Goal: Task Accomplishment & Management: Complete application form

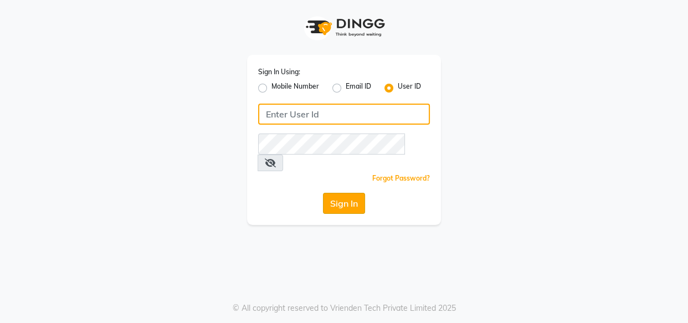
type input "invoke"
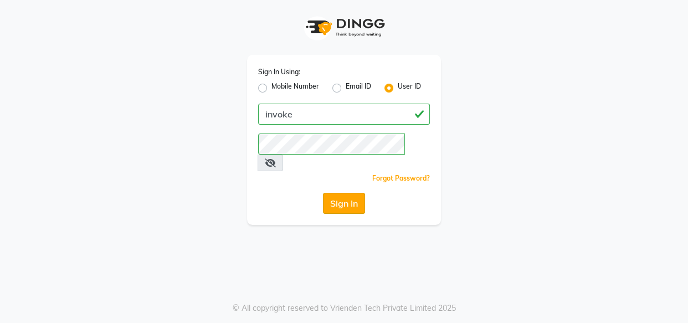
click at [340, 193] on button "Sign In" at bounding box center [344, 203] width 42 height 21
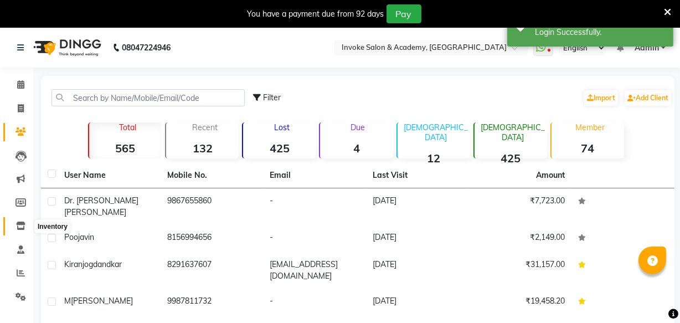
click at [16, 228] on icon at bounding box center [20, 226] width 9 height 8
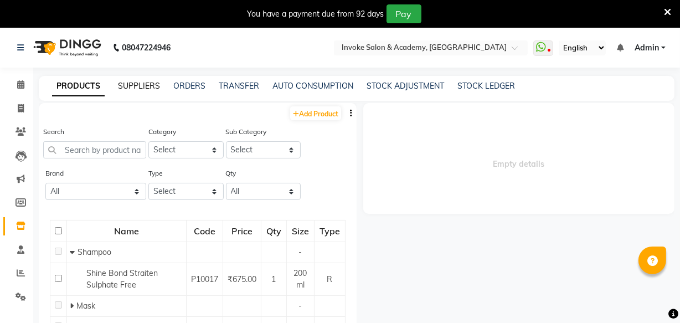
click at [130, 85] on link "SUPPLIERS" at bounding box center [139, 86] width 42 height 10
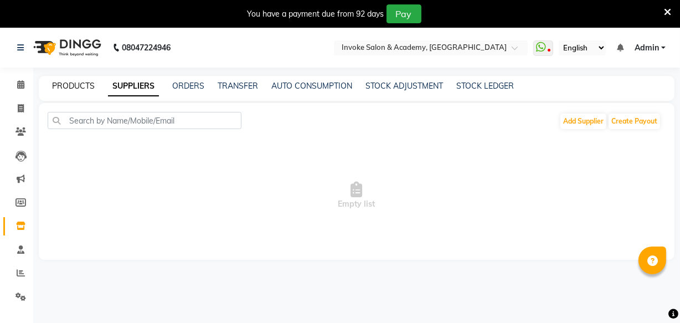
click at [73, 89] on link "PRODUCTS" at bounding box center [73, 86] width 43 height 10
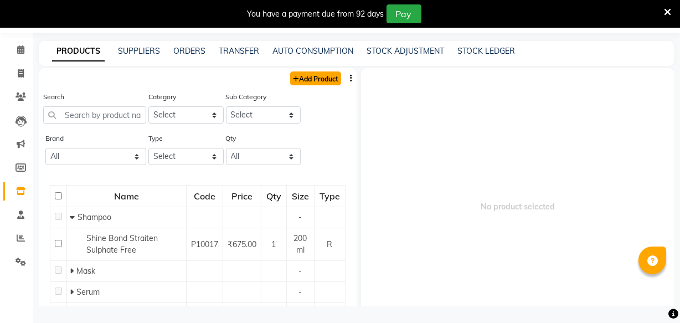
click at [298, 75] on link "Add Product" at bounding box center [315, 78] width 51 height 14
select select "true"
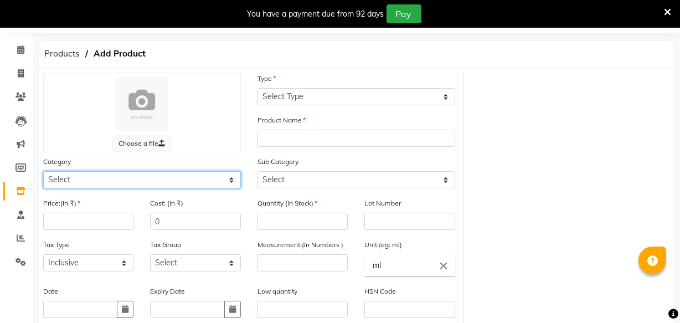
click at [97, 177] on select "Select Hair Makeup Personal Care Appliances [PERSON_NAME] Waxing Disposable Thr…" at bounding box center [142, 179] width 198 height 17
select select "834901100"
click at [43, 172] on select "Select Hair Makeup Personal Care Appliances [PERSON_NAME] Waxing Disposable Thr…" at bounding box center [142, 179] width 198 height 17
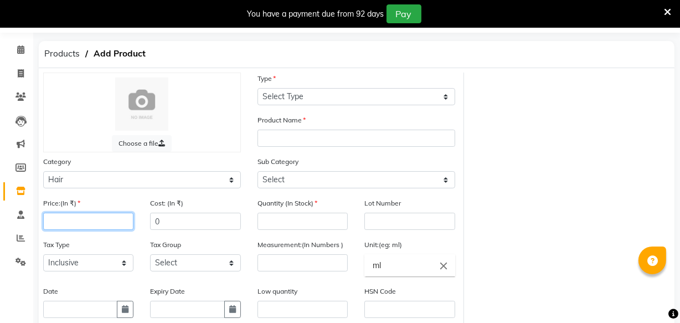
click at [101, 220] on input "number" at bounding box center [88, 221] width 90 height 17
type input "999"
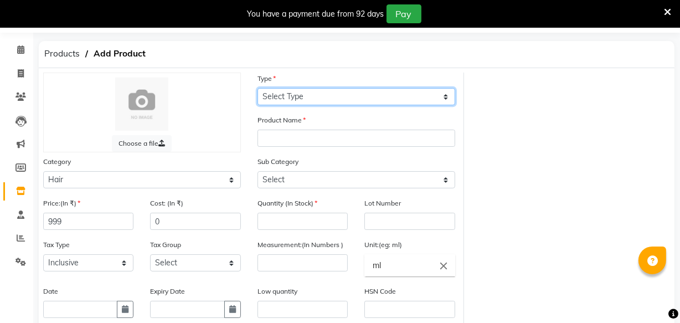
click at [292, 95] on select "Select Type Both Retail Consumable" at bounding box center [357, 96] width 198 height 17
select select "R"
click at [258, 88] on select "Select Type Both Retail Consumable" at bounding box center [357, 96] width 198 height 17
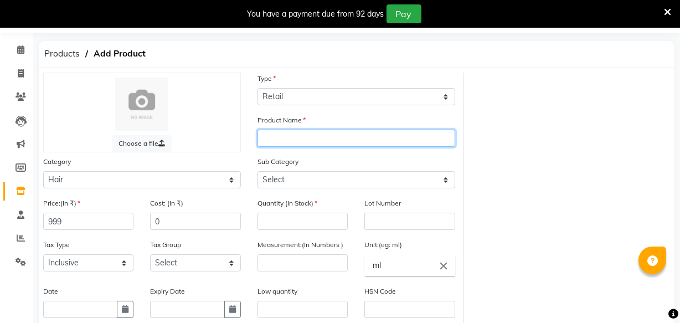
click at [284, 135] on input "text" at bounding box center [357, 138] width 198 height 17
type input "Hair Mist"
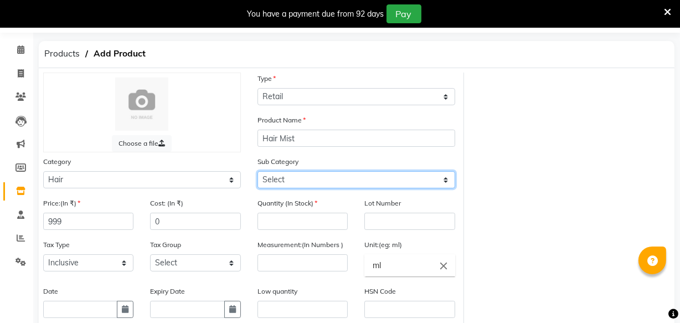
click at [298, 177] on select "Select Shampoo Conditioner Cream Mask Oil Serum Color Appliances Treatment Styl…" at bounding box center [357, 179] width 198 height 17
select select "834901101"
click at [258, 172] on select "Select Shampoo Conditioner Cream Mask Oil Serum Color Appliances Treatment Styl…" at bounding box center [357, 179] width 198 height 17
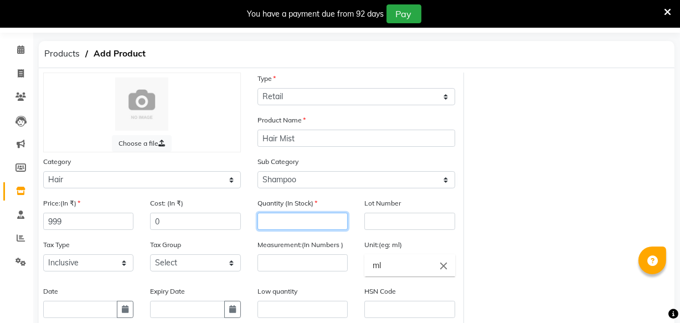
click at [276, 218] on input "number" at bounding box center [303, 221] width 90 height 17
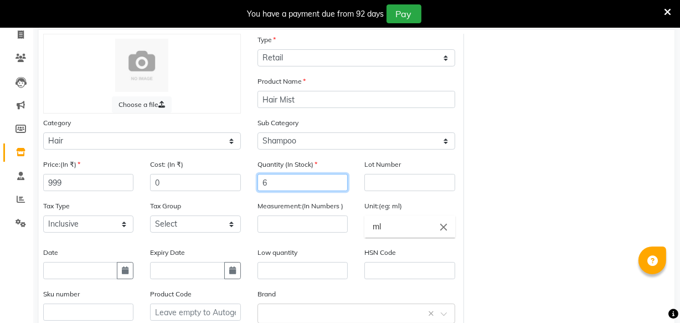
scroll to position [85, 0]
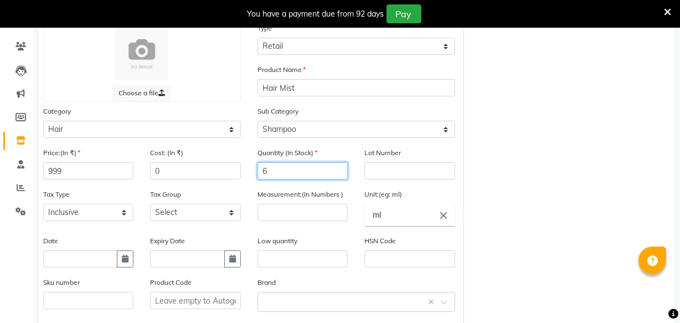
type input "6"
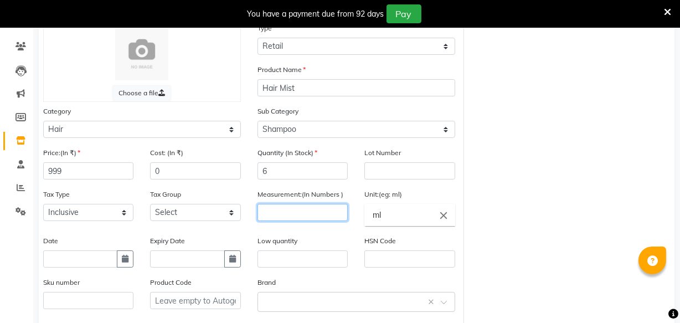
click at [282, 216] on input "number" at bounding box center [303, 212] width 90 height 17
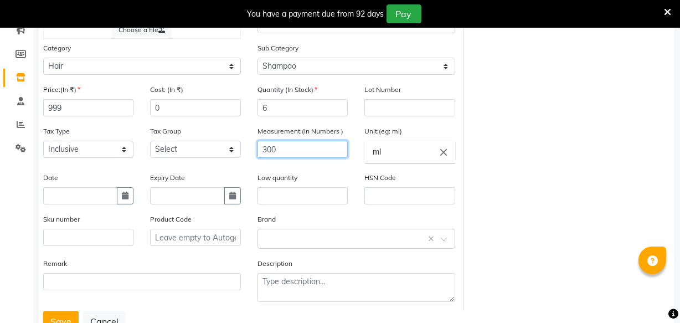
scroll to position [186, 0]
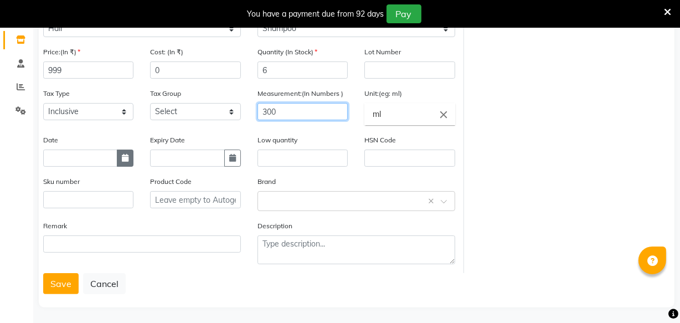
type input "300"
drag, startPoint x: 127, startPoint y: 166, endPoint x: 234, endPoint y: 149, distance: 108.2
click at [234, 149] on div "Date Expiry Date" at bounding box center [142, 155] width 214 height 42
click at [233, 159] on icon "button" at bounding box center [232, 158] width 7 height 8
select select "9"
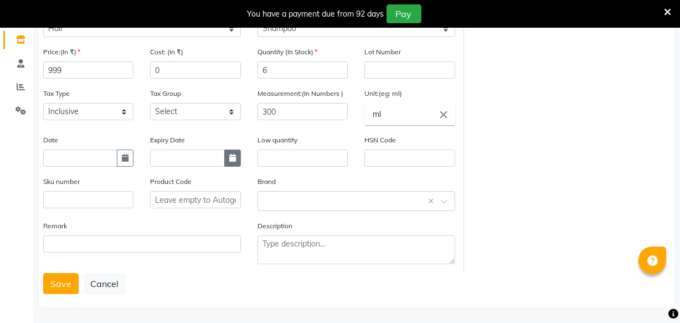
select select "2025"
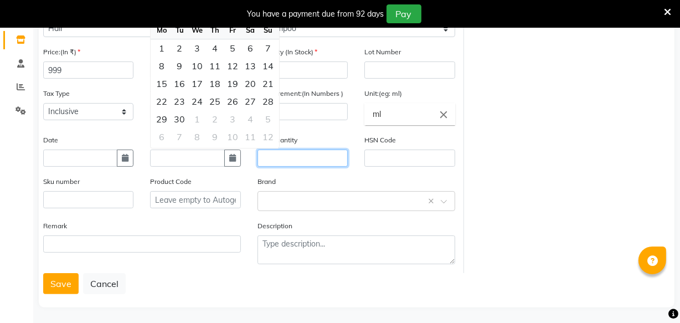
click at [278, 159] on input "text" at bounding box center [303, 158] width 90 height 17
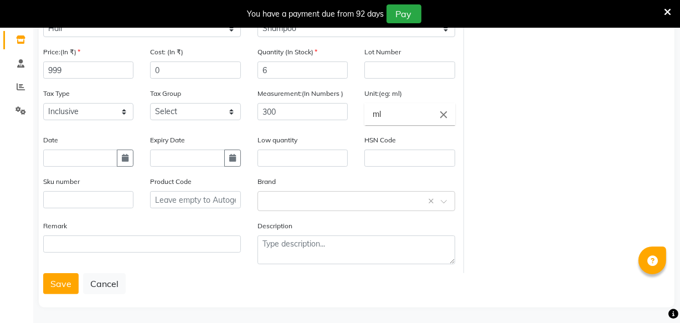
scroll to position [192, 0]
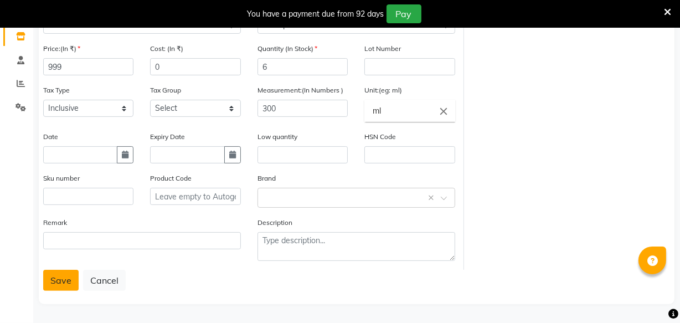
click at [68, 278] on button "Save" at bounding box center [60, 280] width 35 height 21
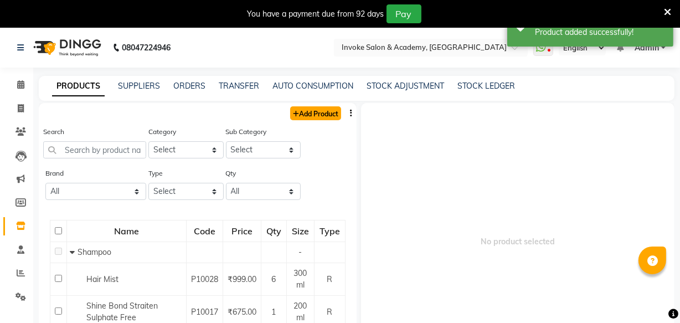
click at [321, 114] on link "Add Product" at bounding box center [315, 113] width 51 height 14
select select "true"
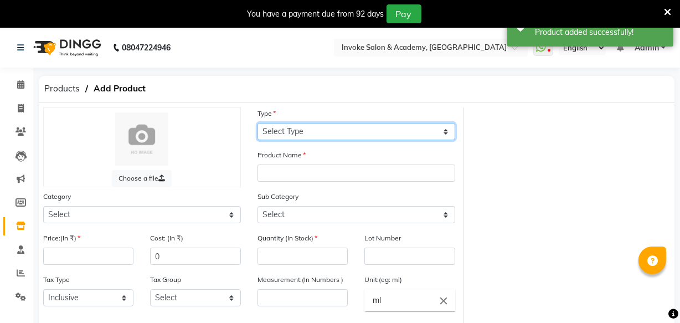
click at [302, 133] on select "Select Type Both Retail Consumable" at bounding box center [357, 131] width 198 height 17
select select "R"
click at [258, 123] on select "Select Type Both Retail Consumable" at bounding box center [357, 131] width 198 height 17
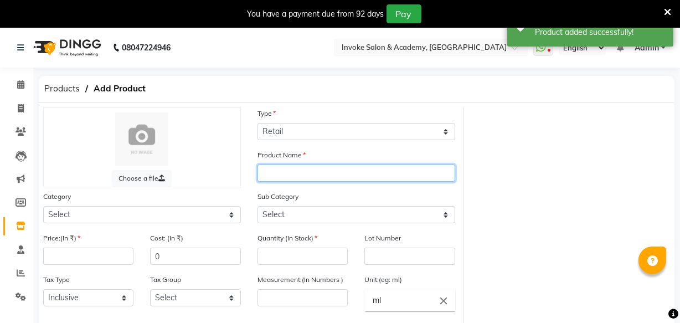
click at [282, 172] on input "text" at bounding box center [357, 173] width 198 height 17
type input "Hair Mist"
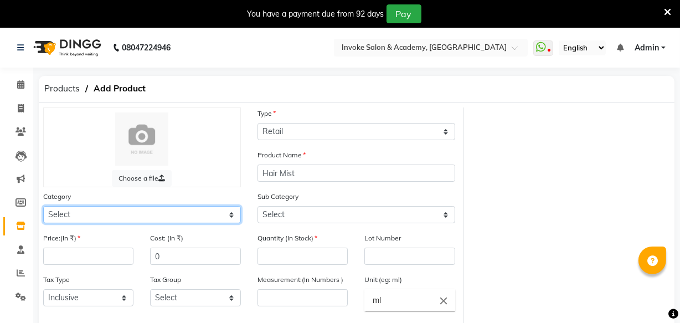
click at [156, 217] on select "Select Hair Makeup Personal Care Appliances [PERSON_NAME] Waxing Disposable Thr…" at bounding box center [142, 214] width 198 height 17
select select "834901100"
click at [43, 207] on select "Select Hair Makeup Personal Care Appliances [PERSON_NAME] Waxing Disposable Thr…" at bounding box center [142, 214] width 198 height 17
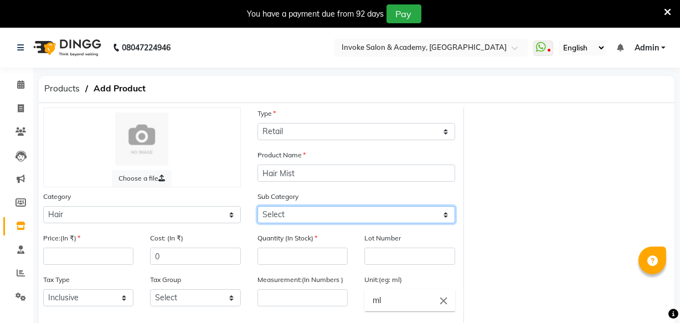
click at [283, 212] on select "Select Shampoo Conditioner Cream Mask Oil Serum Color Appliances Treatment Styl…" at bounding box center [357, 214] width 198 height 17
select select "834901104"
click at [258, 207] on select "Select Shampoo Conditioner Cream Mask Oil Serum Color Appliances Treatment Styl…" at bounding box center [357, 214] width 198 height 17
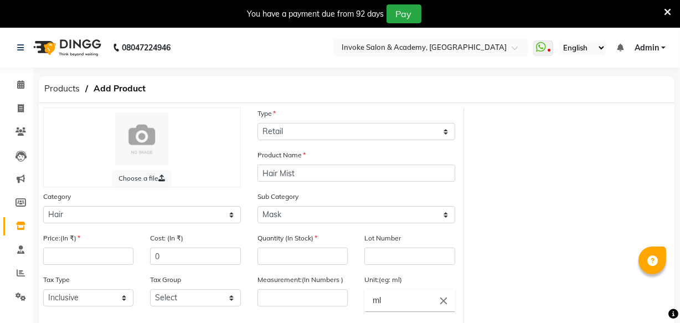
click at [330, 195] on div "Sub Category Select Shampoo Conditioner Cream Mask Oil Serum Color Appliances T…" at bounding box center [357, 207] width 198 height 33
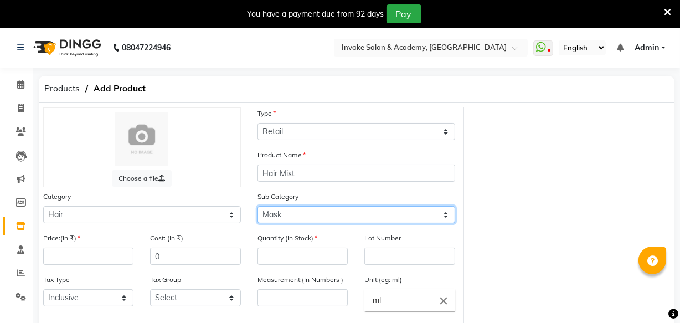
click at [291, 218] on select "Select Shampoo Conditioner Cream Mask Oil Serum Color Appliances Treatment Styl…" at bounding box center [357, 214] width 198 height 17
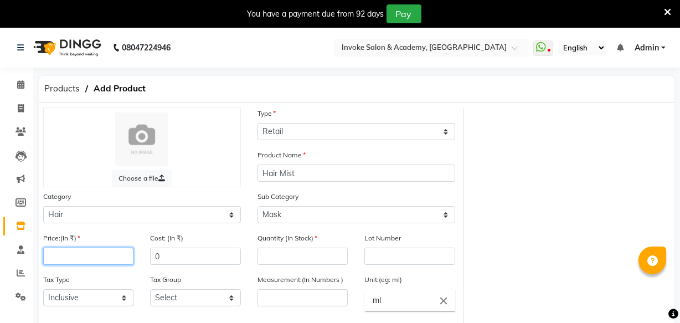
click at [93, 259] on input "number" at bounding box center [88, 256] width 90 height 17
type input "999"
drag, startPoint x: 291, startPoint y: 249, endPoint x: 290, endPoint y: 254, distance: 5.6
click at [291, 254] on div "Quantity (In Stock)" at bounding box center [303, 248] width 90 height 33
click at [289, 256] on input "number" at bounding box center [303, 256] width 90 height 17
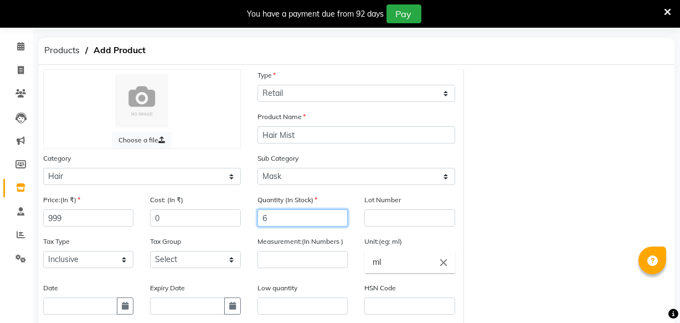
scroll to position [100, 0]
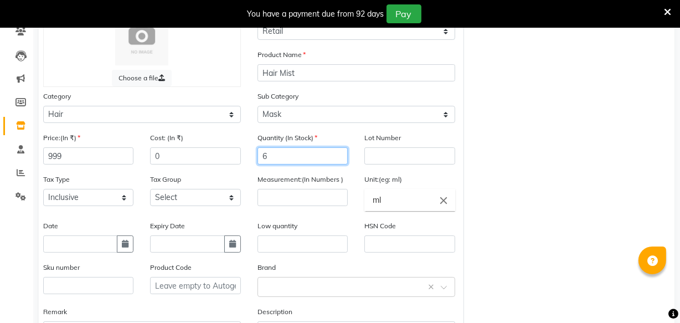
type input "6"
click at [279, 188] on div "Measurement:(In Numbers )" at bounding box center [303, 189] width 90 height 33
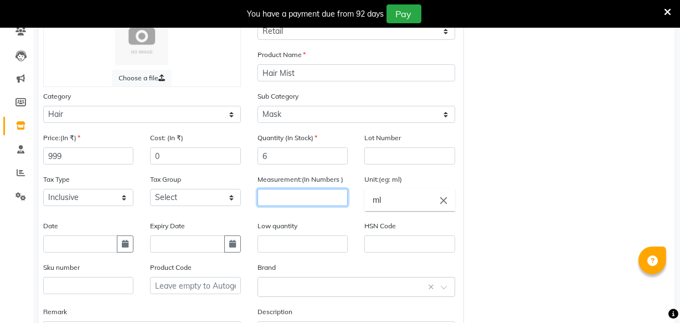
click at [278, 193] on input "number" at bounding box center [303, 197] width 90 height 17
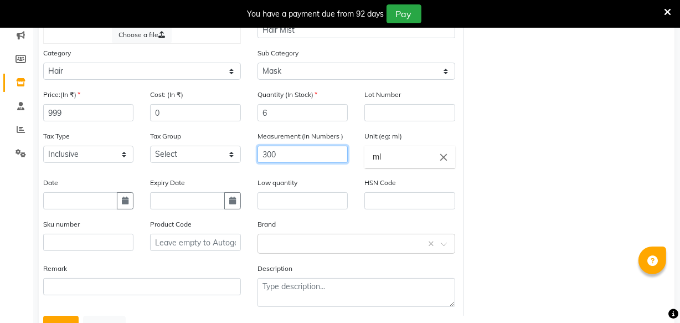
scroll to position [192, 0]
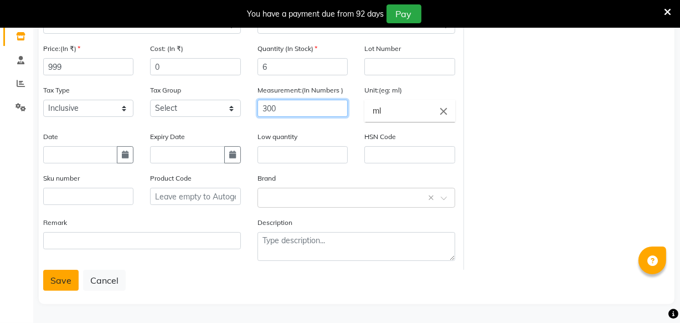
type input "300"
click at [50, 279] on button "Save" at bounding box center [60, 280] width 35 height 21
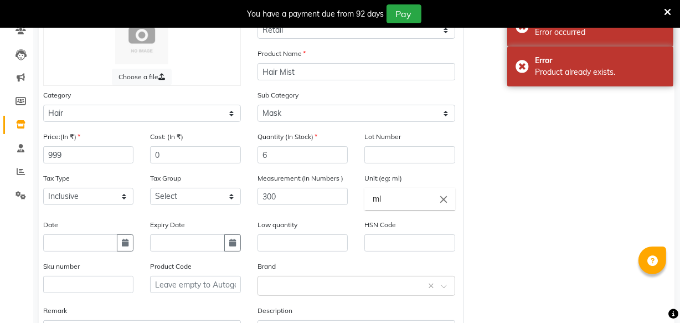
scroll to position [91, 0]
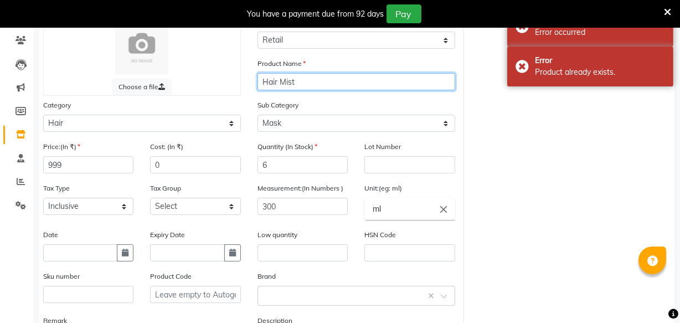
click at [328, 84] on input "Hair Mist" at bounding box center [357, 81] width 198 height 17
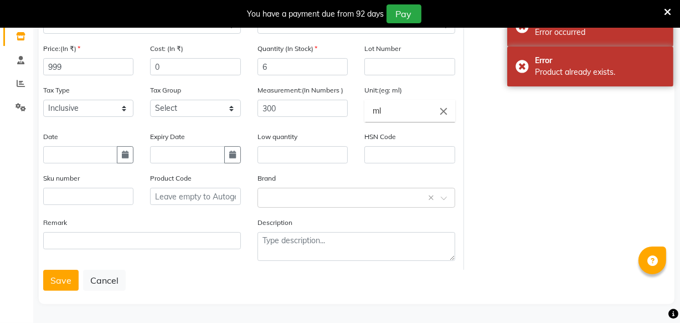
scroll to position [192, 0]
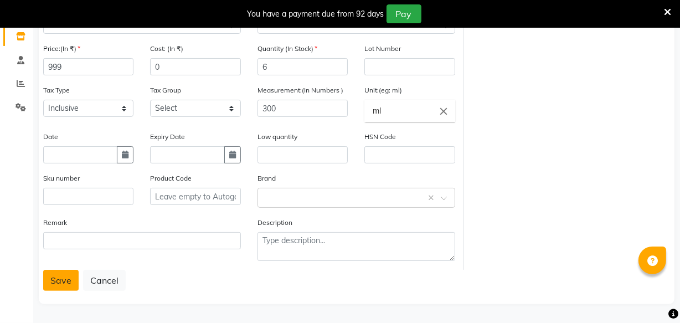
type input "Hair Mist"
click at [53, 282] on button "Save" at bounding box center [60, 280] width 35 height 21
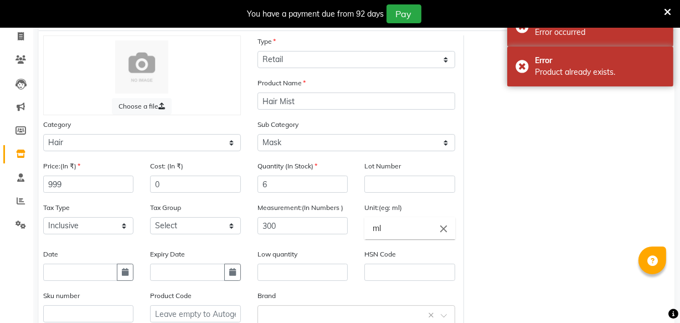
scroll to position [41, 0]
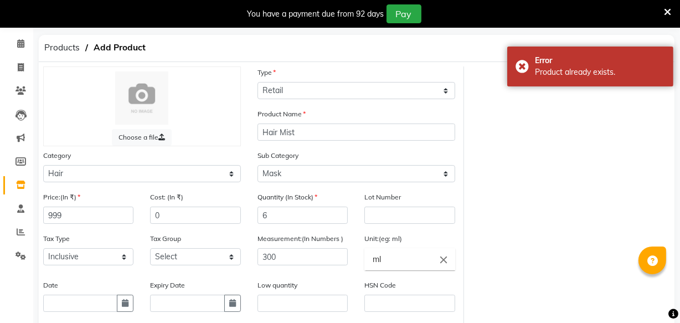
click at [664, 11] on icon at bounding box center [667, 12] width 7 height 10
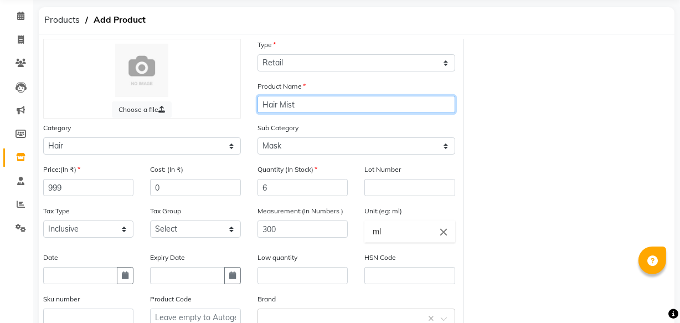
click at [323, 100] on input "Hair Mist" at bounding box center [357, 104] width 198 height 17
click at [65, 19] on span "Products" at bounding box center [62, 20] width 47 height 20
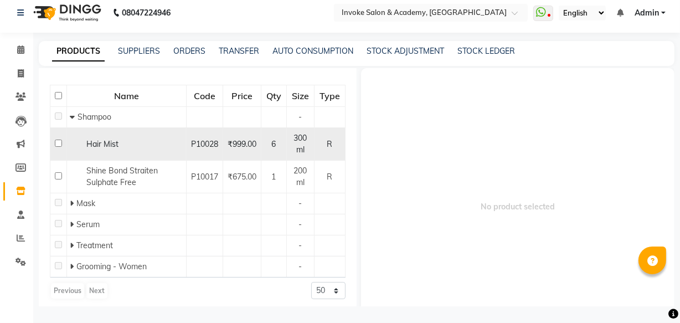
scroll to position [105, 0]
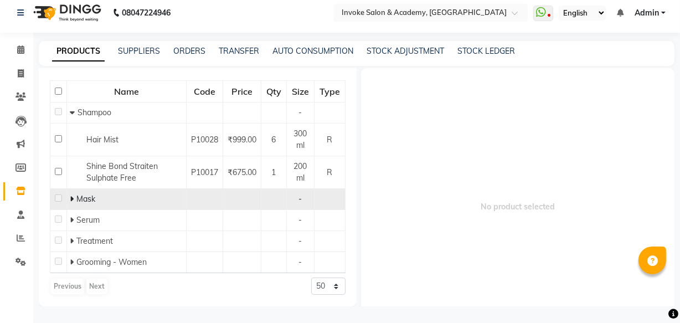
click at [113, 202] on div "Mask" at bounding box center [127, 199] width 114 height 12
click at [76, 203] on span "Mask" at bounding box center [85, 199] width 19 height 10
click at [76, 201] on span "Mask" at bounding box center [85, 199] width 19 height 10
click at [80, 199] on span "Mask" at bounding box center [85, 199] width 19 height 10
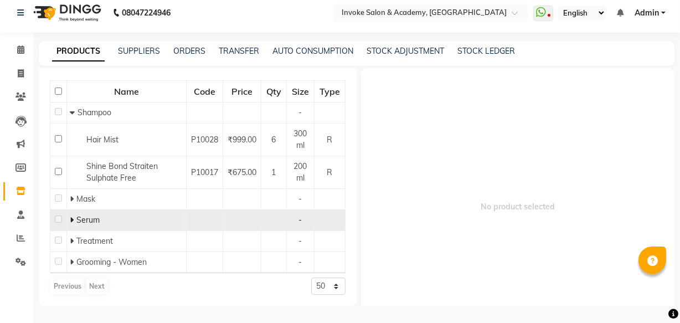
click at [75, 218] on span at bounding box center [73, 220] width 7 height 10
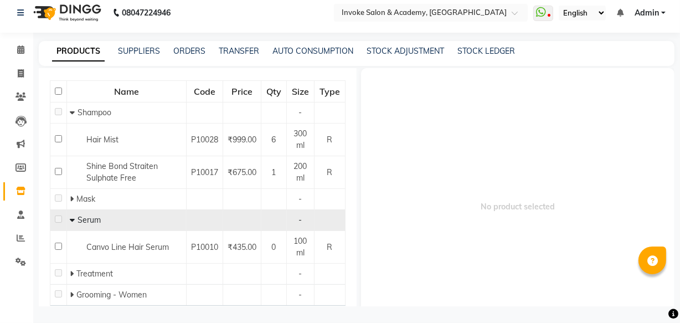
click at [83, 220] on span "Serum" at bounding box center [89, 220] width 23 height 10
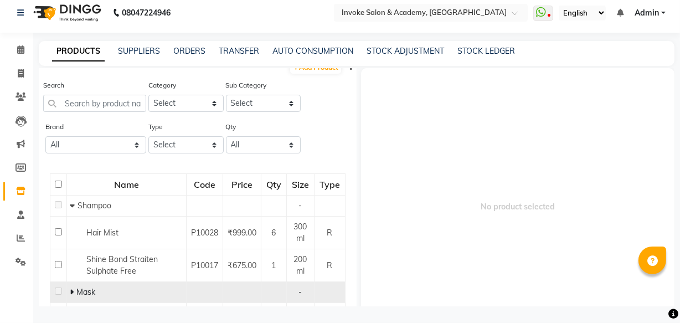
scroll to position [0, 0]
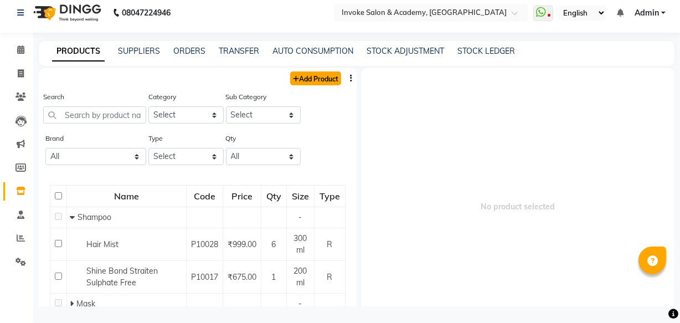
click at [320, 75] on link "Add Product" at bounding box center [315, 78] width 51 height 14
select select "true"
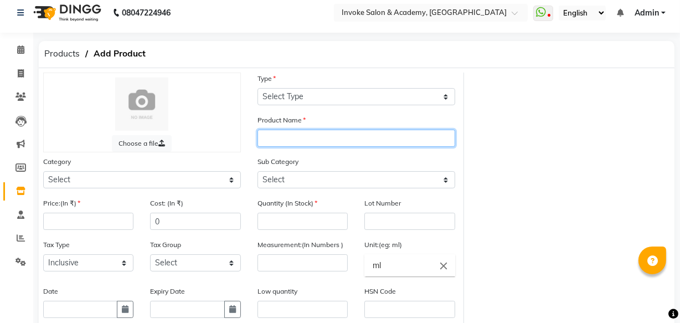
click at [286, 135] on input "text" at bounding box center [357, 138] width 198 height 17
type input "Hair mistt"
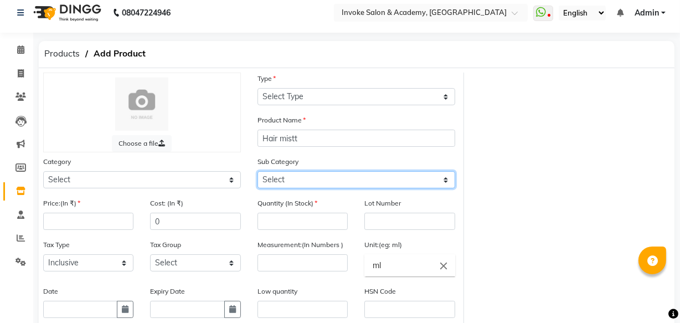
click at [293, 181] on select "Select" at bounding box center [357, 179] width 198 height 17
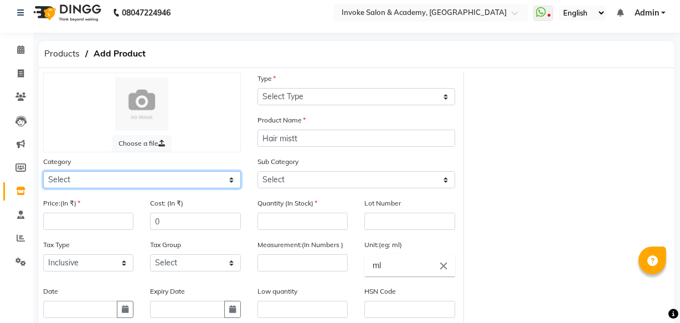
click at [155, 186] on select "Select Hair Makeup Personal Care Appliances [PERSON_NAME] Waxing Disposable Thr…" at bounding box center [142, 179] width 198 height 17
select select "834901100"
click at [43, 172] on select "Select Hair Makeup Personal Care Appliances [PERSON_NAME] Waxing Disposable Thr…" at bounding box center [142, 179] width 198 height 17
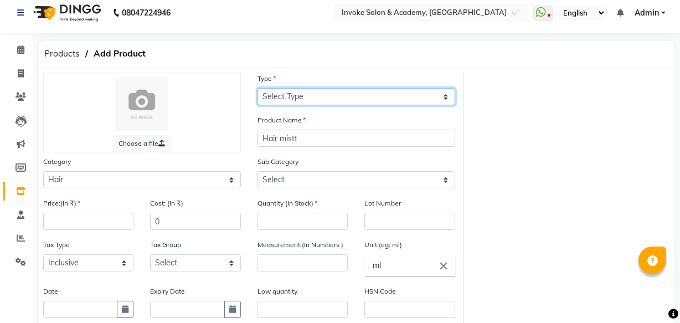
click at [277, 94] on select "Select Type Both Retail Consumable" at bounding box center [357, 96] width 198 height 17
select select "R"
click at [258, 88] on select "Select Type Both Retail Consumable" at bounding box center [357, 96] width 198 height 17
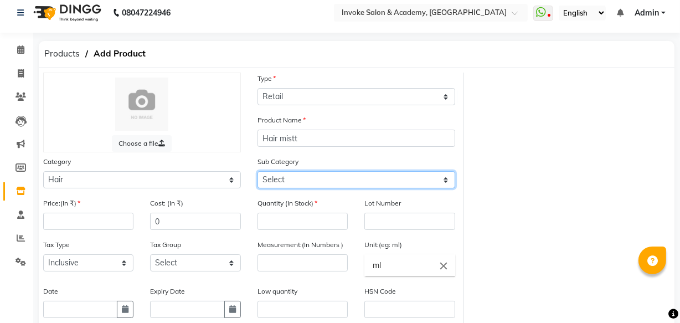
click at [291, 177] on select "Select Shampoo Conditioner Cream Mask Oil Serum Color Appliances Treatment Styl…" at bounding box center [357, 179] width 198 height 17
select select "834901102"
click at [258, 172] on select "Select Shampoo Conditioner Cream Mask Oil Serum Color Appliances Treatment Styl…" at bounding box center [357, 179] width 198 height 17
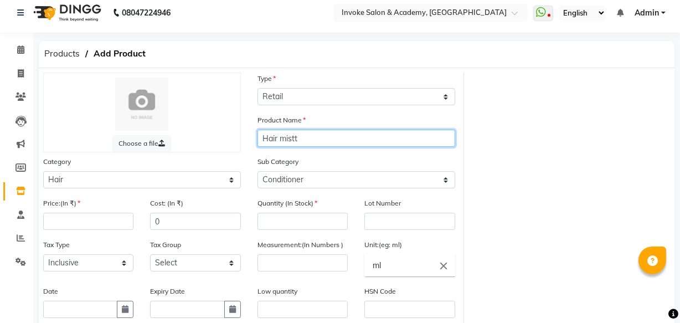
click at [289, 138] on input "Hair mistt" at bounding box center [357, 138] width 198 height 17
click at [300, 138] on input "Hair mistt" at bounding box center [357, 138] width 198 height 17
type input "Hair mist"
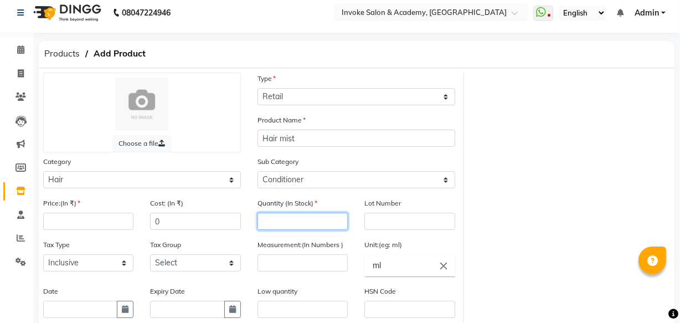
click at [274, 230] on input "number" at bounding box center [303, 221] width 90 height 17
type input "6"
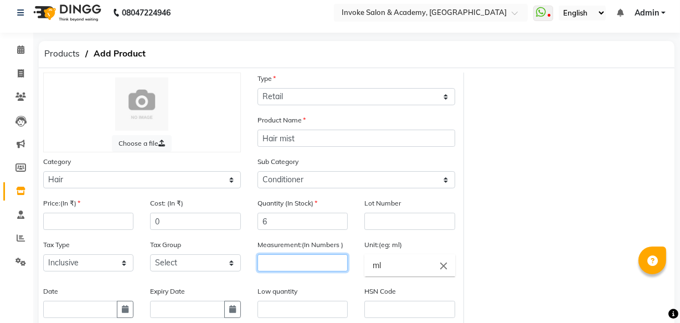
click at [290, 260] on input "number" at bounding box center [303, 262] width 90 height 17
type input "300"
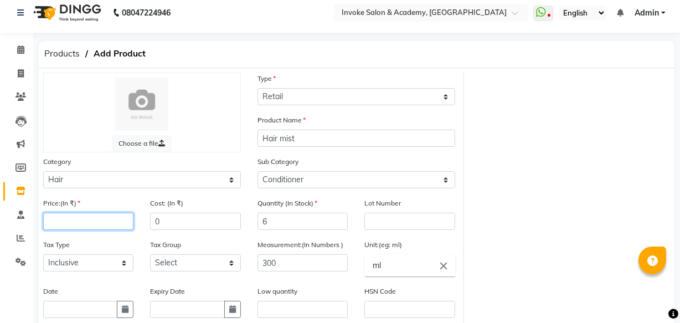
click at [75, 215] on input "number" at bounding box center [88, 221] width 90 height 17
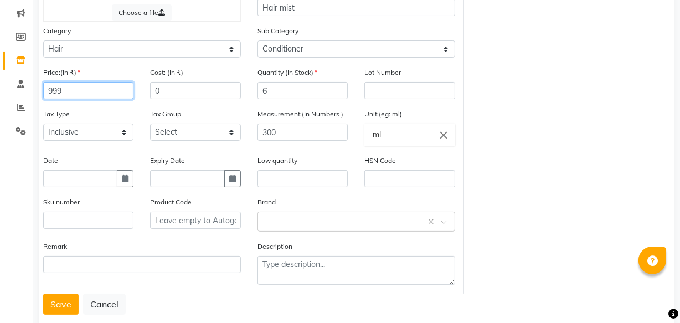
scroll to position [165, 0]
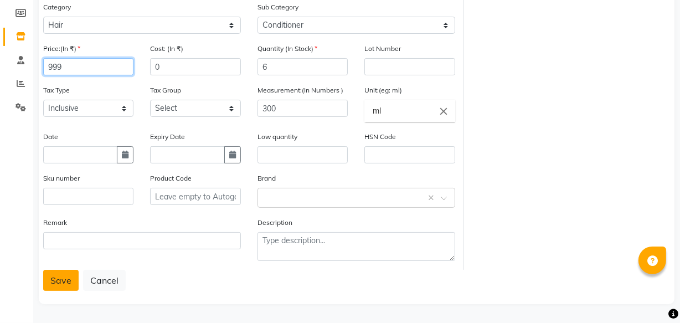
type input "999"
click at [66, 286] on button "Save" at bounding box center [60, 280] width 35 height 21
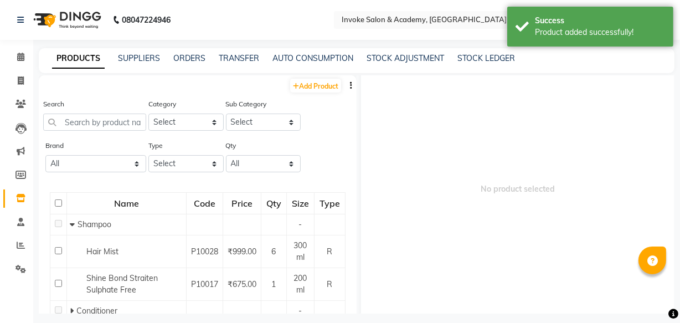
scroll to position [39, 0]
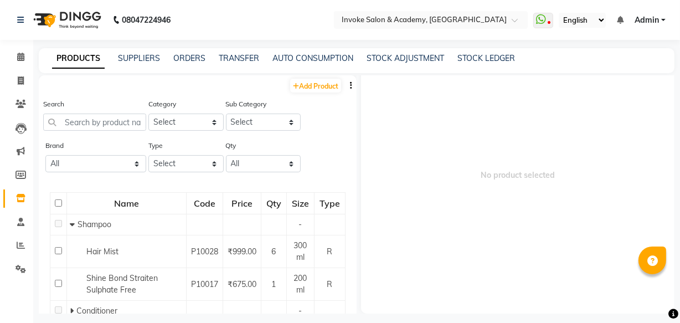
click at [394, 216] on span "No product selected" at bounding box center [518, 175] width 314 height 277
click at [546, 21] on icon at bounding box center [541, 19] width 10 height 11
